Goal: Go to known website: Access a specific website the user already knows

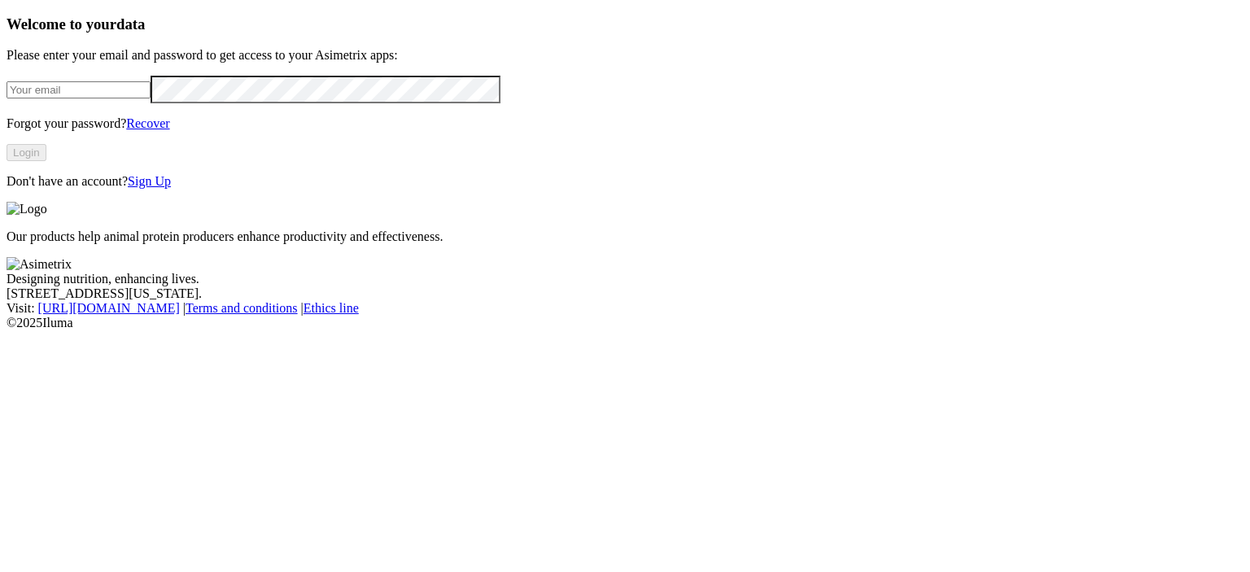
type input "[PERSON_NAME][EMAIL_ADDRESS][PERSON_NAME][DOMAIN_NAME]"
click at [46, 161] on button "Login" at bounding box center [27, 152] width 40 height 17
